Goal: Task Accomplishment & Management: Manage account settings

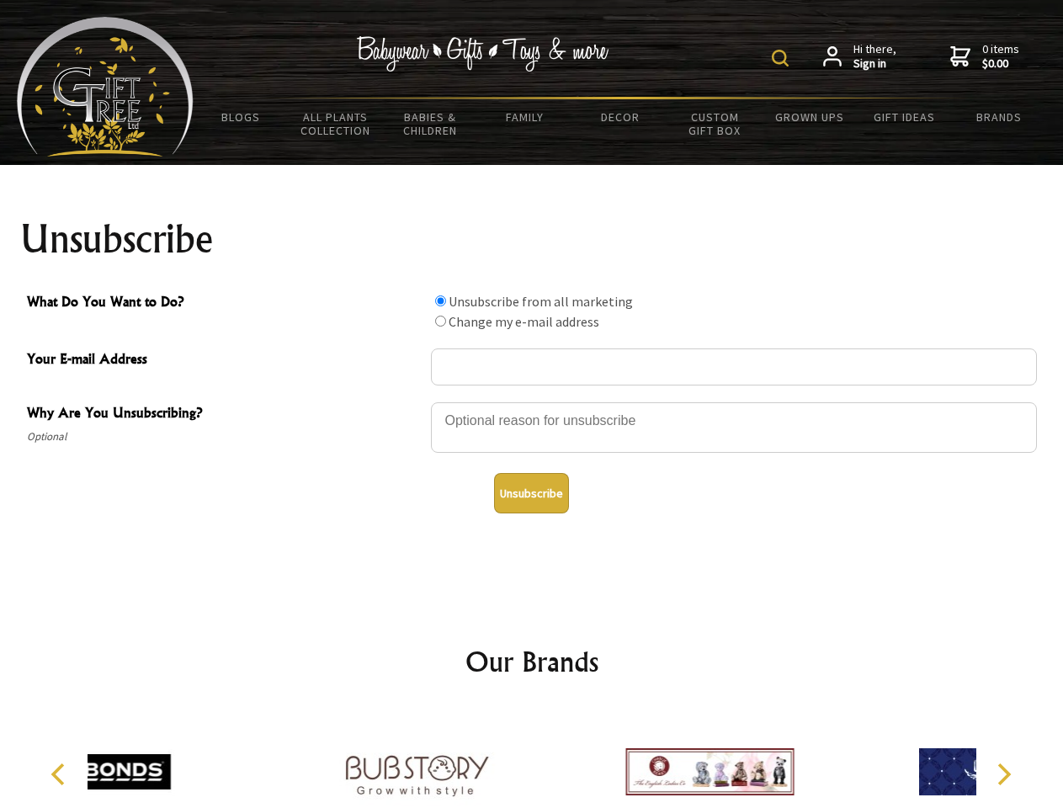
click at [783, 58] on img at bounding box center [780, 58] width 17 height 17
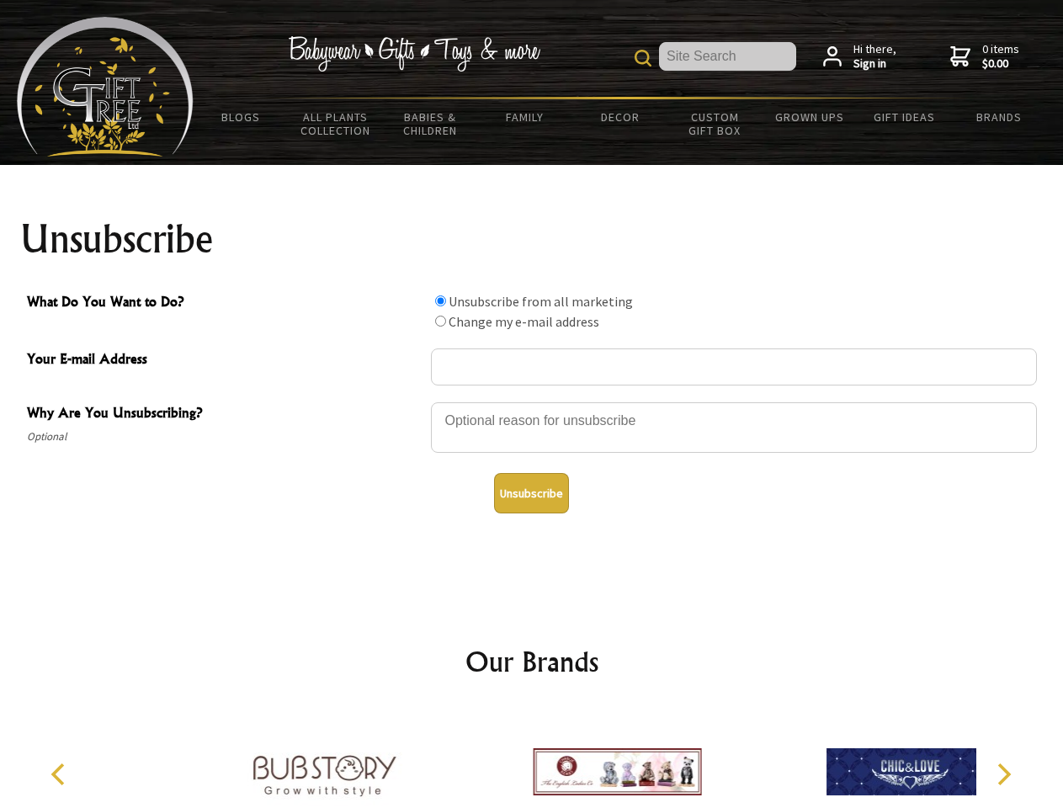
click at [532, 401] on div at bounding box center [734, 430] width 606 height 59
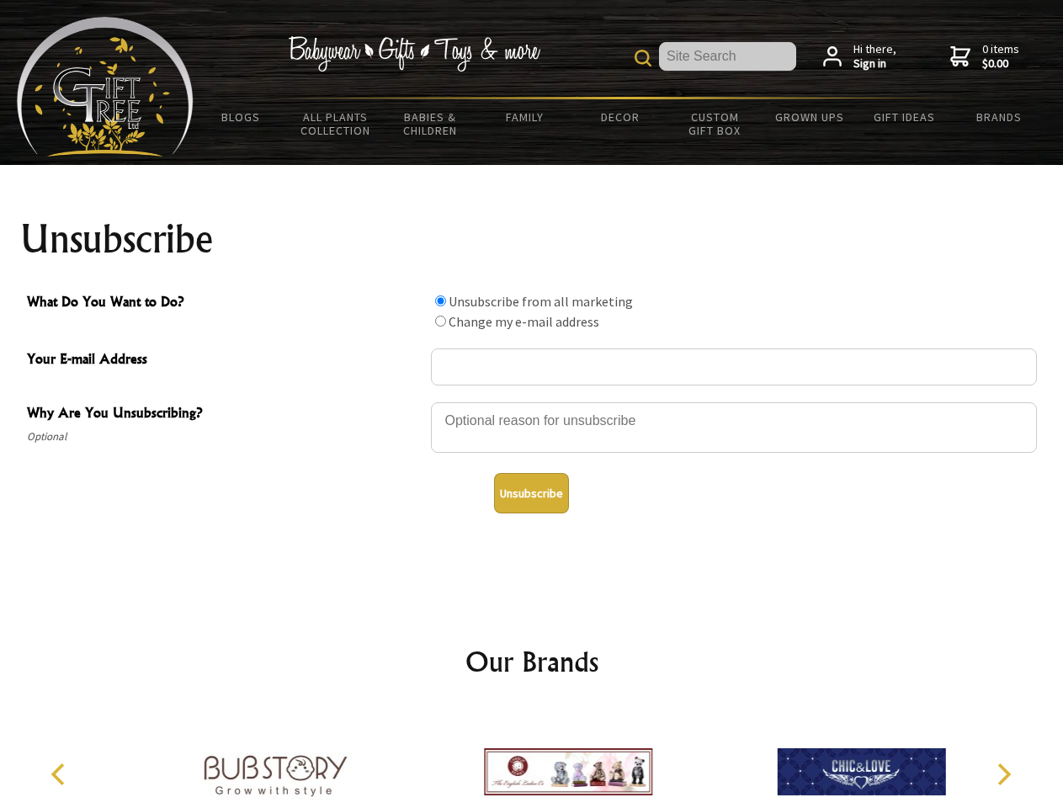
click at [440, 300] on input "What Do You Want to Do?" at bounding box center [440, 300] width 11 height 11
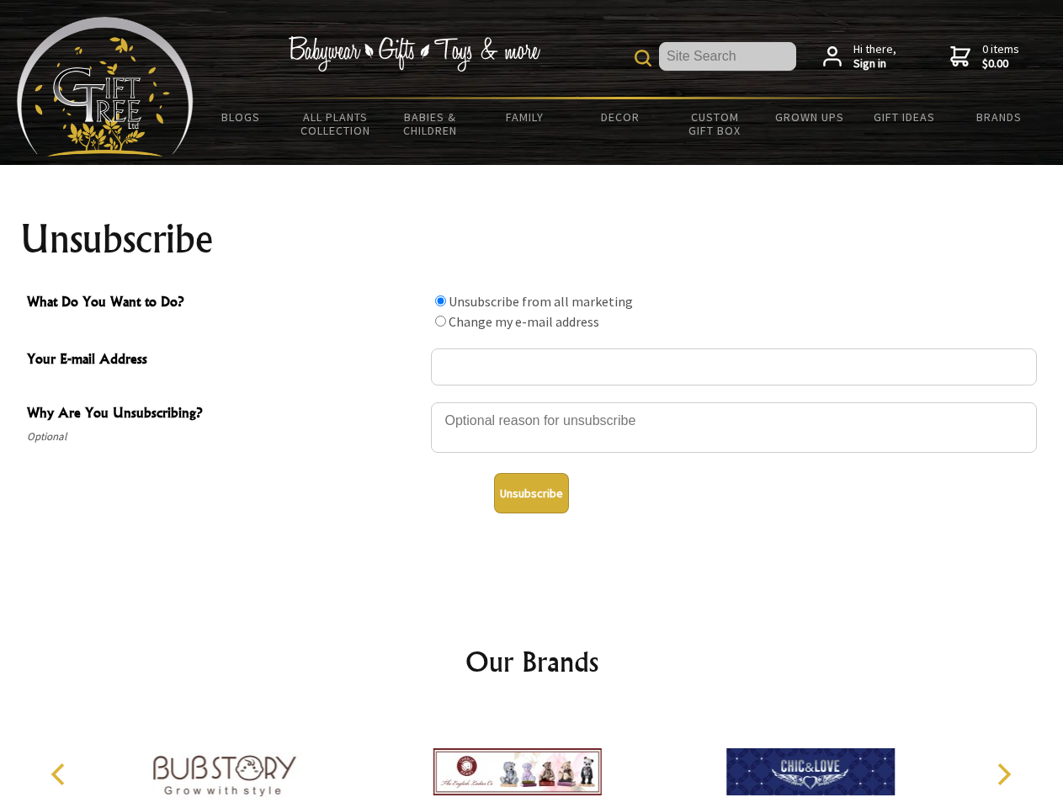
click at [440, 321] on input "What Do You Want to Do?" at bounding box center [440, 321] width 11 height 11
radio input "true"
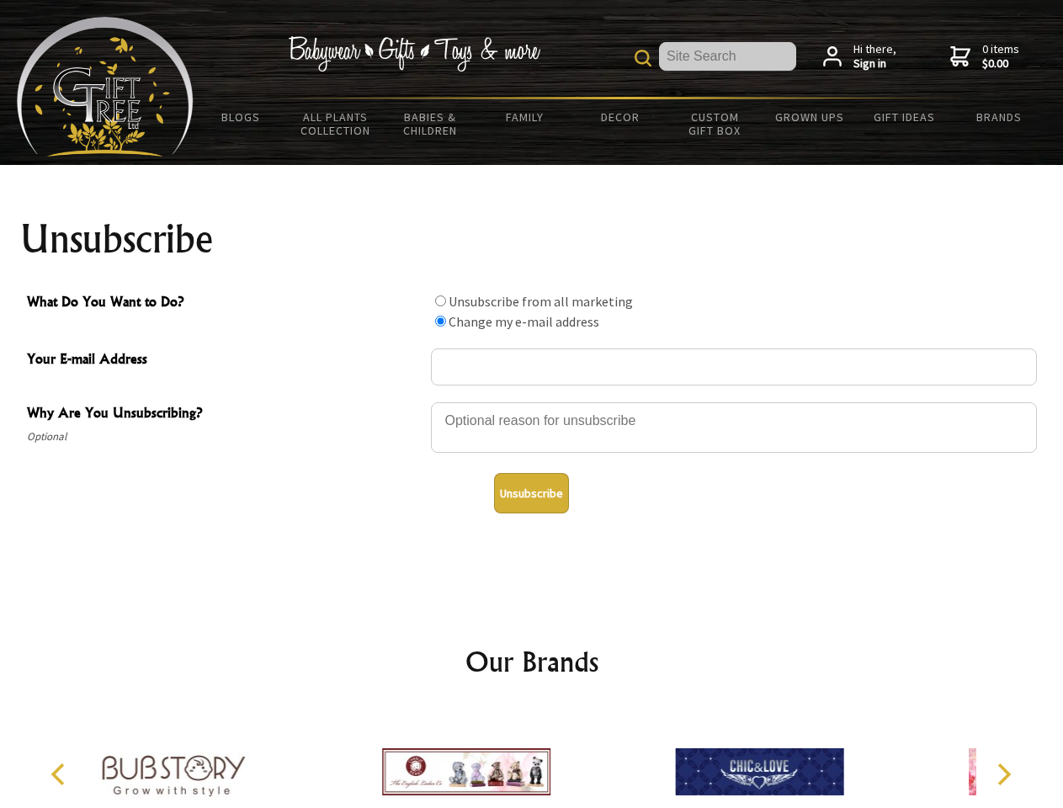
click at [531, 493] on button "Unsubscribe" at bounding box center [531, 493] width 75 height 40
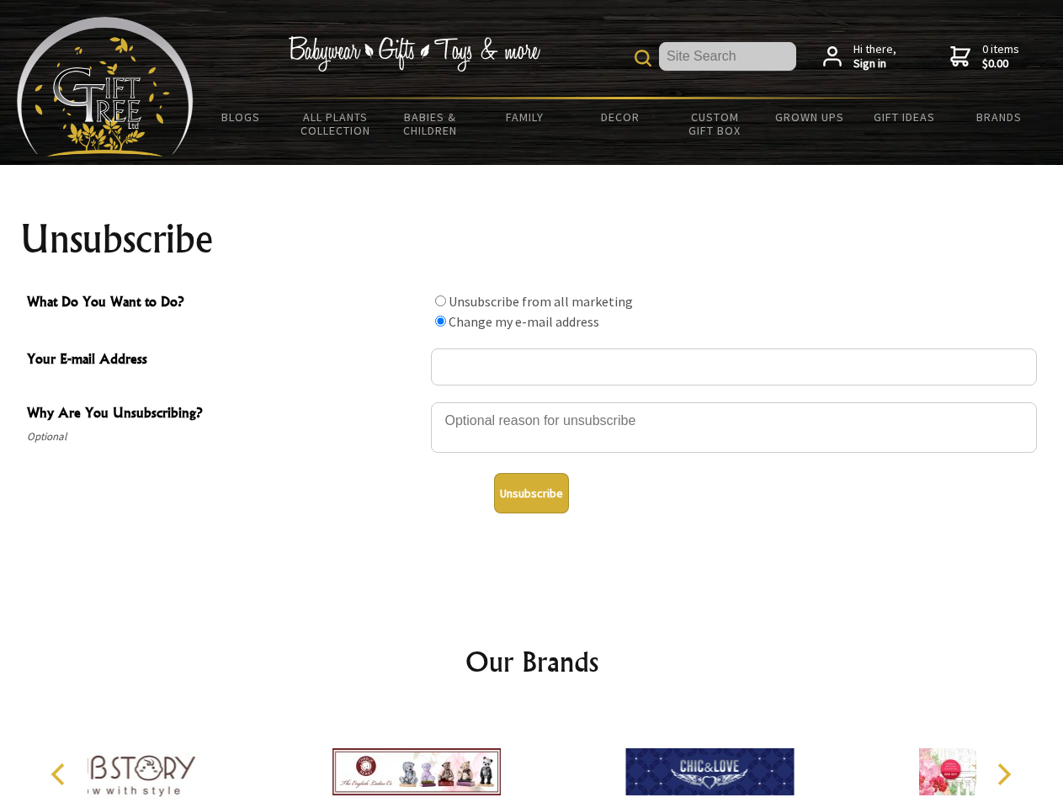
click at [563, 758] on div at bounding box center [709, 774] width 293 height 131
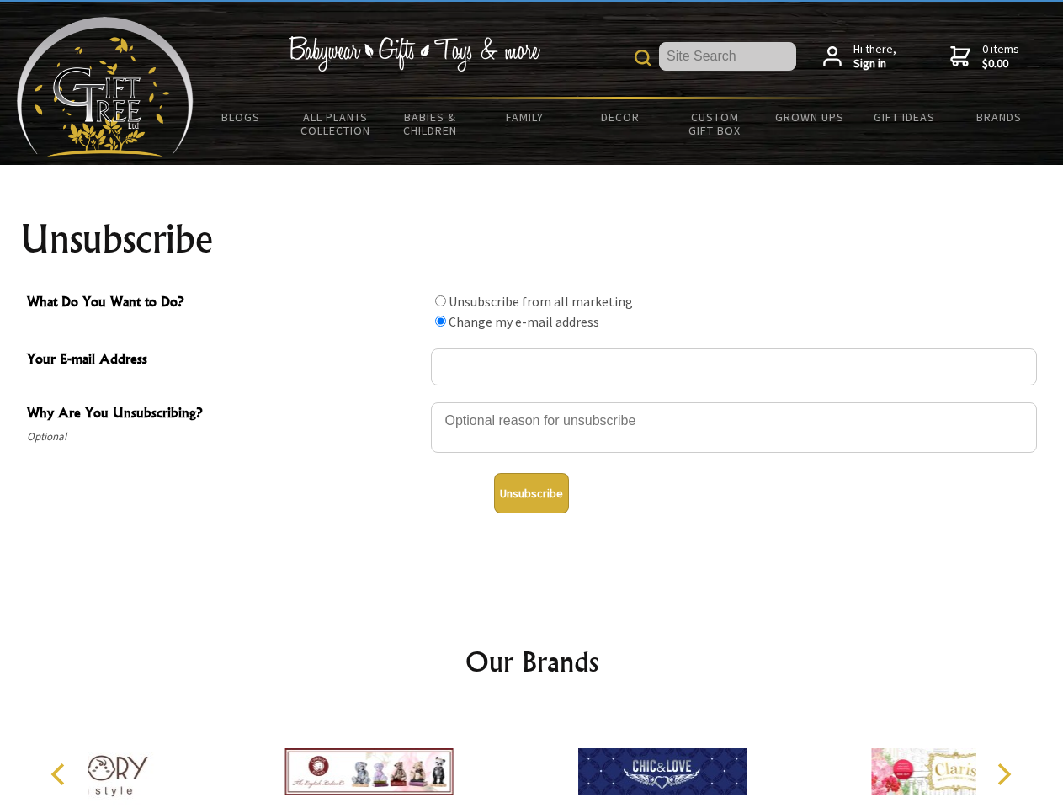
click at [61, 774] on icon "Previous" at bounding box center [60, 774] width 22 height 22
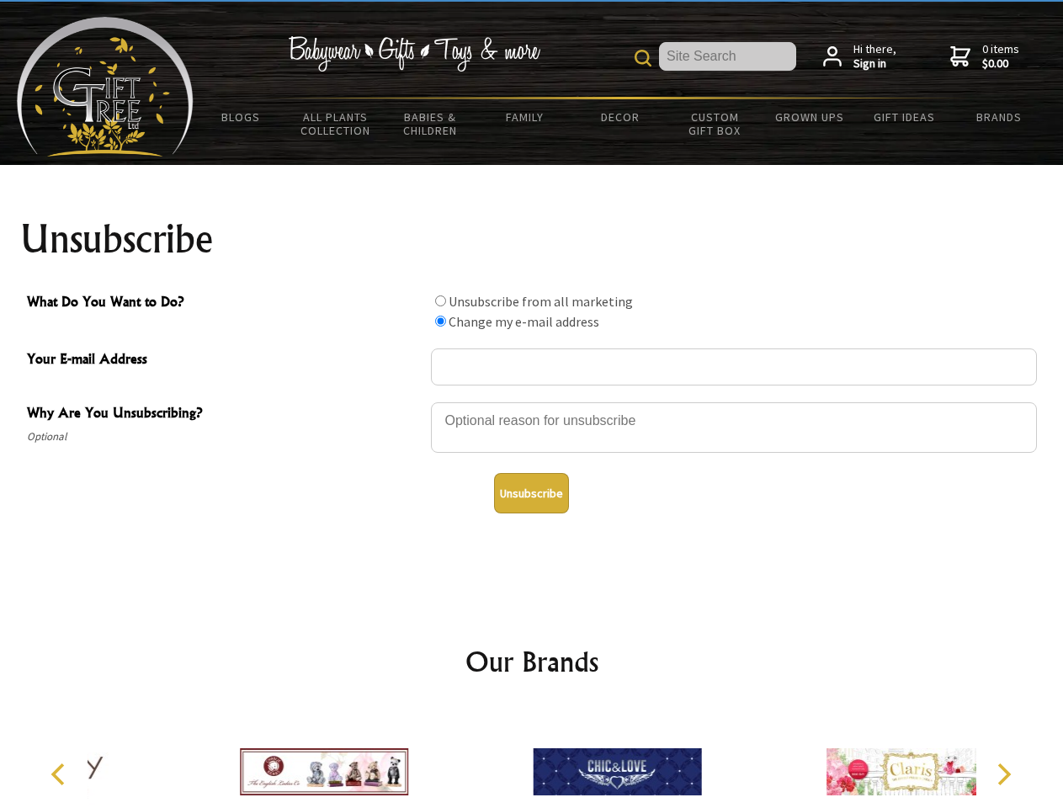
click at [1003, 774] on icon "Next" at bounding box center [1002, 774] width 22 height 22
